Goal: Information Seeking & Learning: Learn about a topic

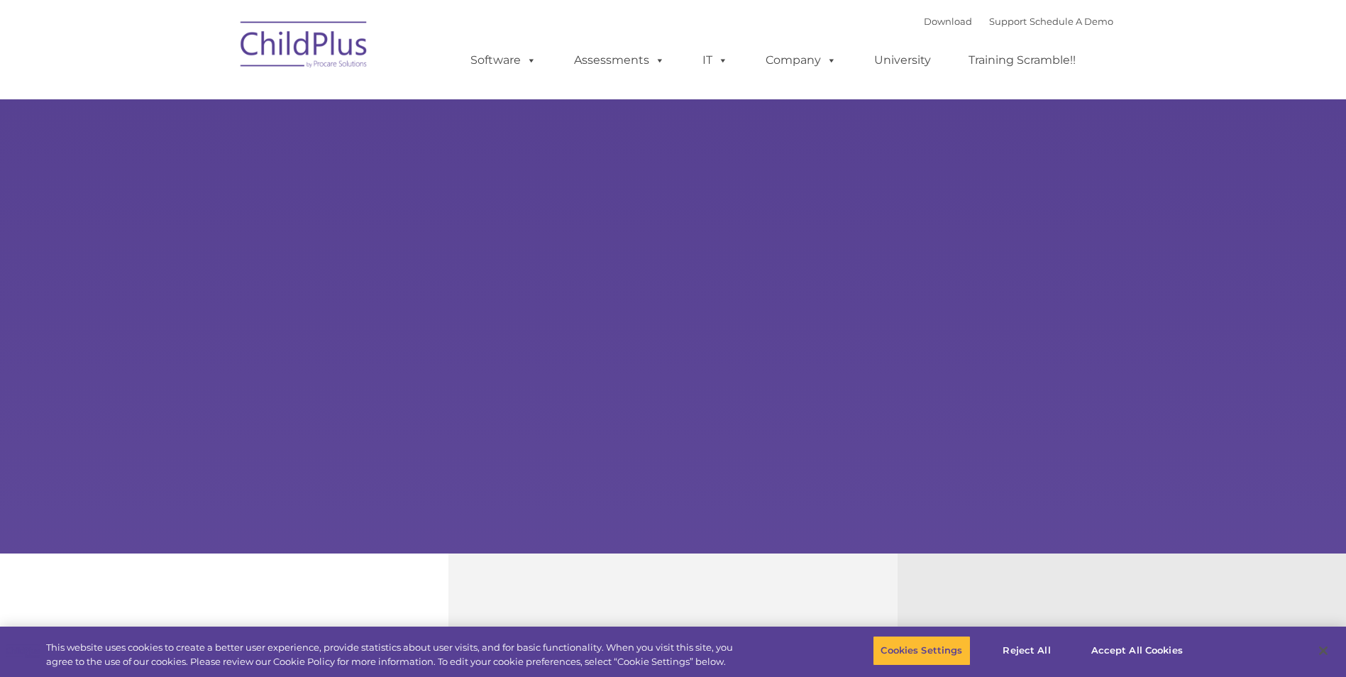
select select "MEDIUM"
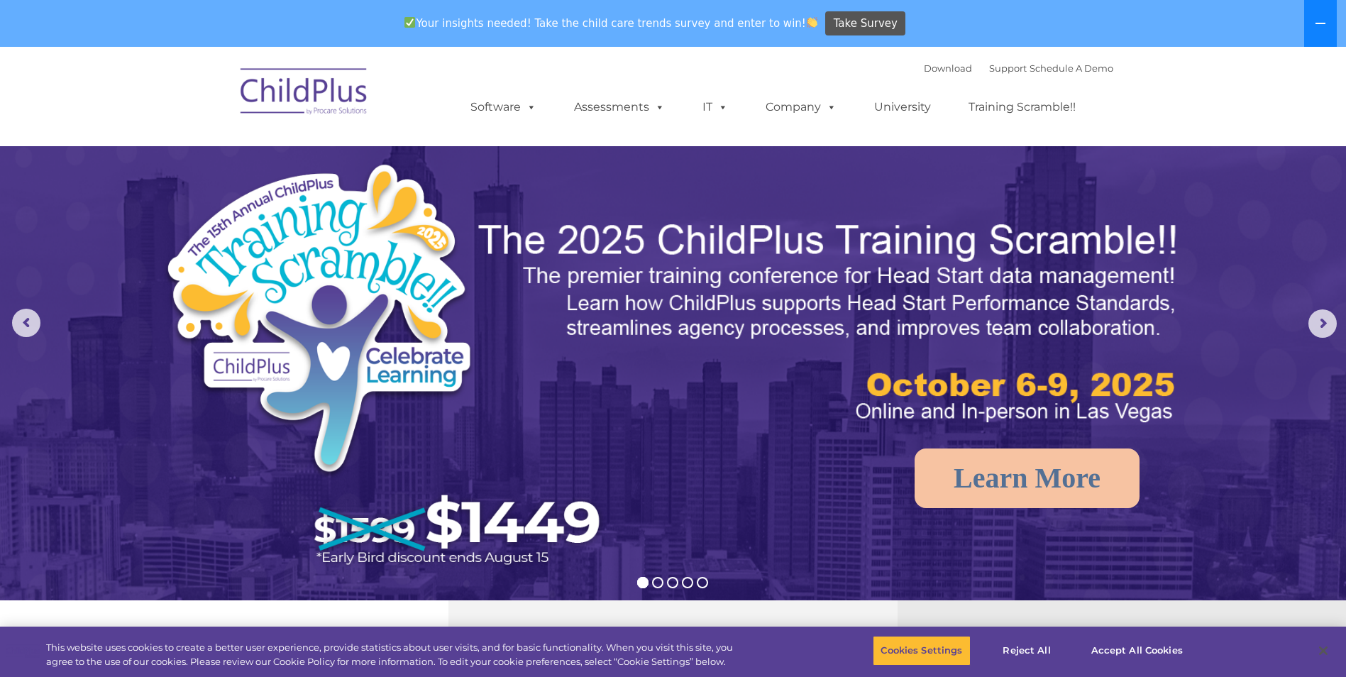
click at [1320, 21] on icon at bounding box center [1320, 23] width 11 height 11
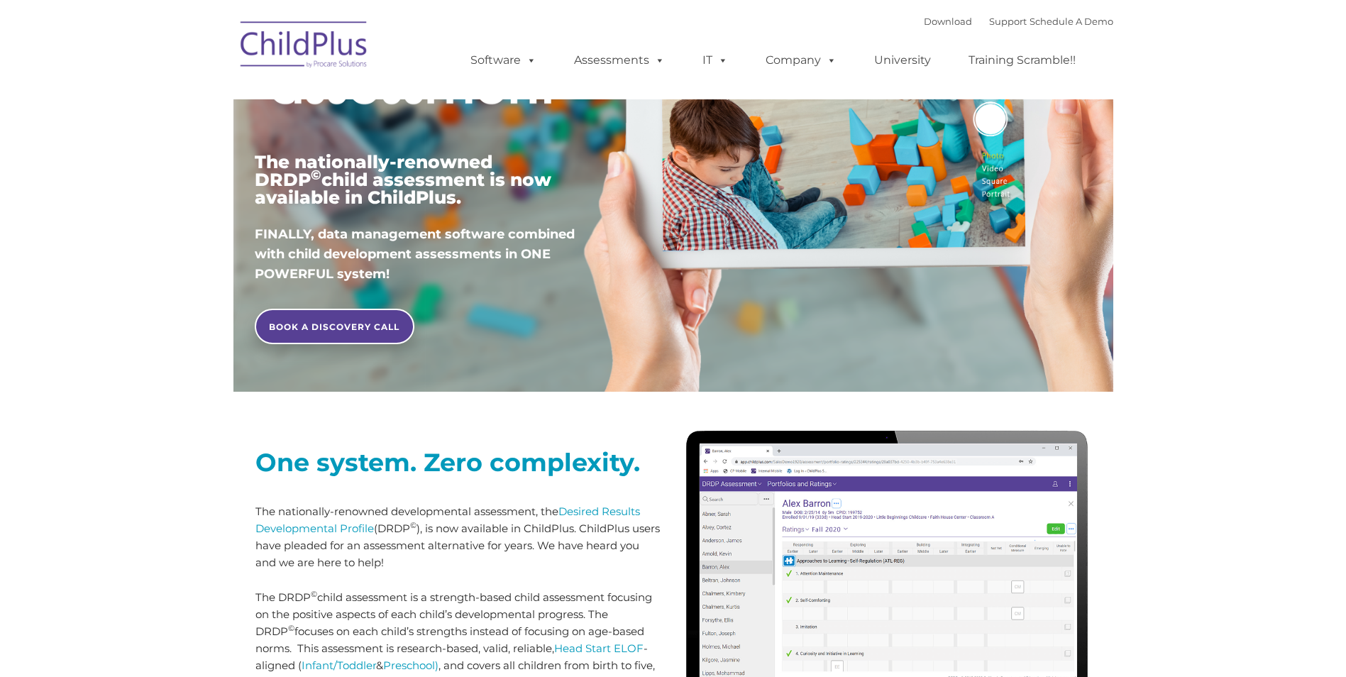
type input ""
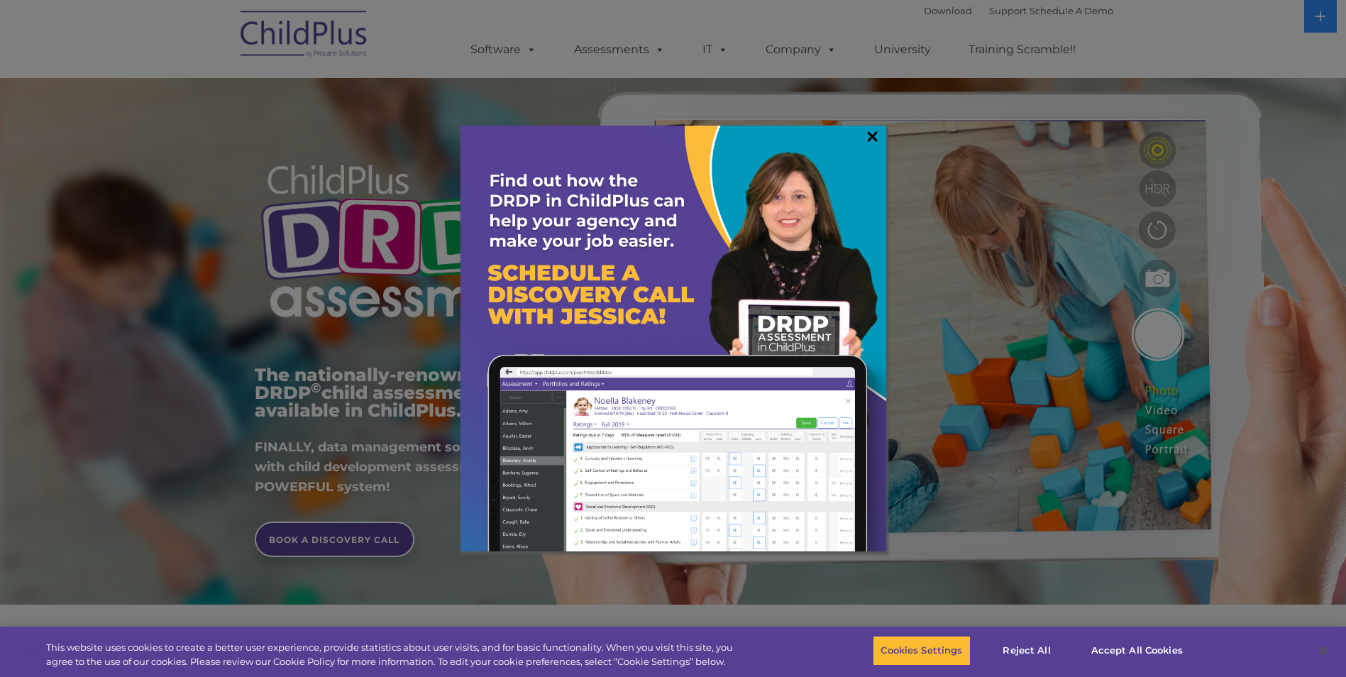
click at [870, 133] on link "×" at bounding box center [872, 136] width 16 height 14
